Goal: Task Accomplishment & Management: Manage account settings

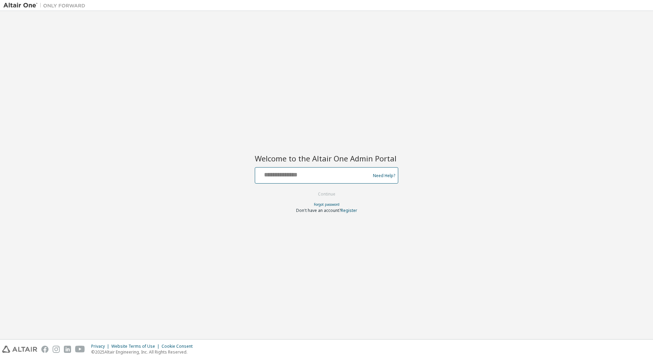
click at [292, 175] on input "text" at bounding box center [314, 174] width 112 height 10
type input "**********"
click at [325, 195] on button "Continue" at bounding box center [327, 194] width 32 height 10
